Goal: Entertainment & Leisure: Consume media (video, audio)

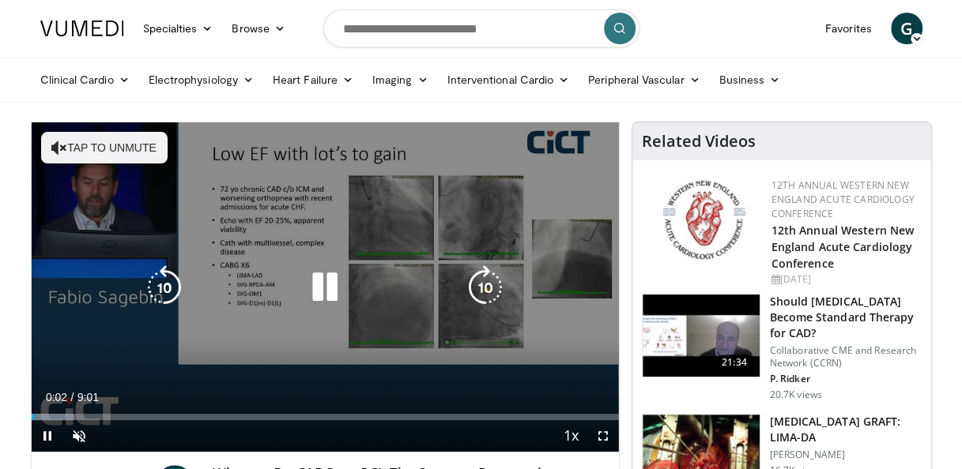
click at [61, 149] on icon "Video Player" at bounding box center [59, 148] width 16 height 16
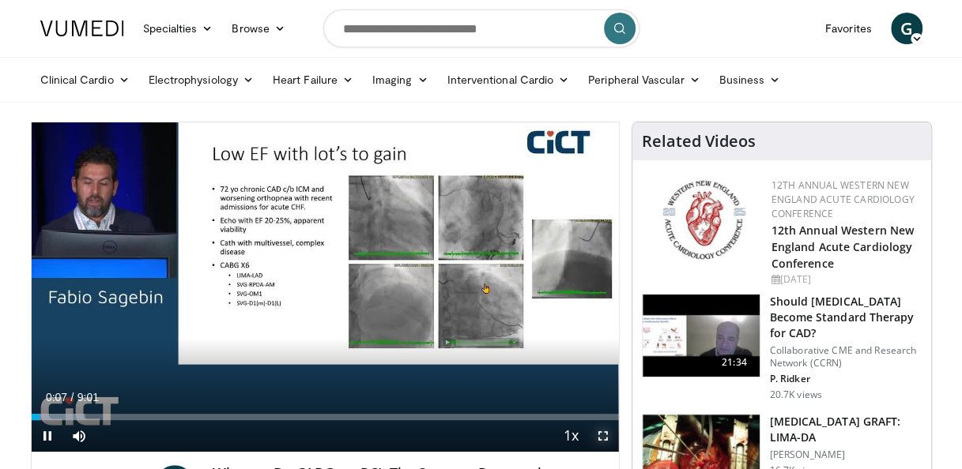
click at [597, 439] on span "Video Player" at bounding box center [603, 436] width 32 height 32
